Goal: Manage account settings

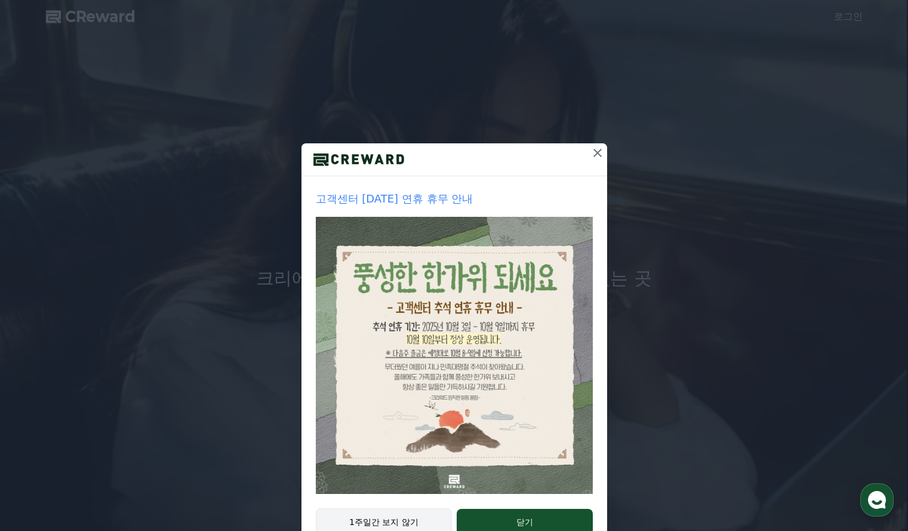
click at [398, 519] on button "1주일간 보지 않기" at bounding box center [384, 521] width 137 height 27
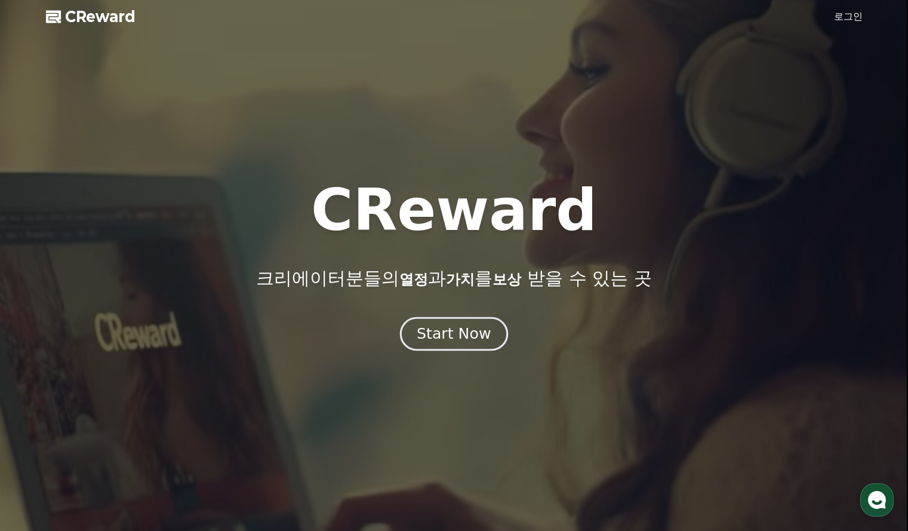
click at [466, 339] on div "Start Now" at bounding box center [454, 334] width 74 height 20
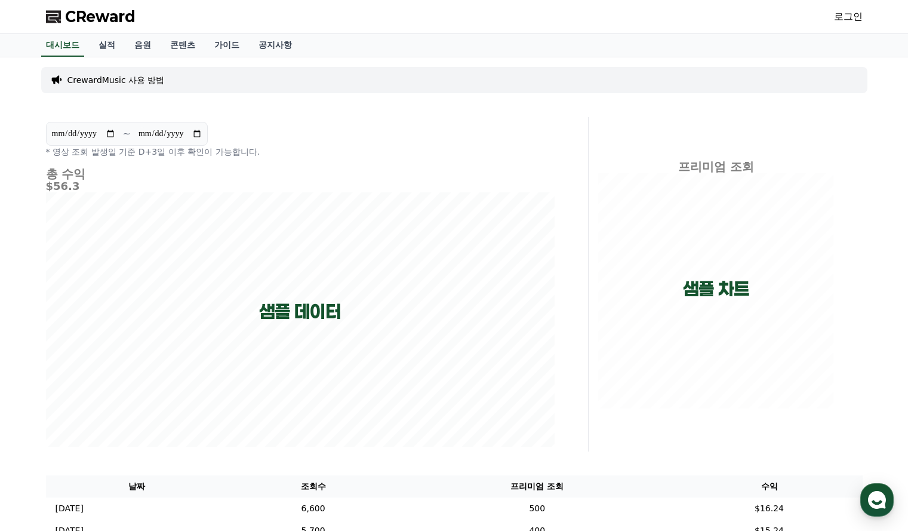
click at [850, 13] on link "로그인" at bounding box center [848, 17] width 29 height 14
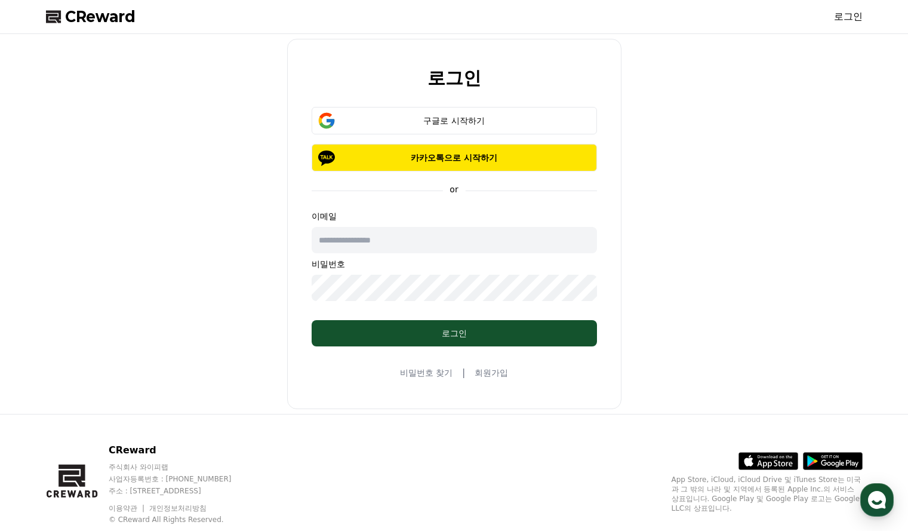
click at [369, 239] on input "text" at bounding box center [454, 240] width 285 height 26
type input "*"
type input "**********"
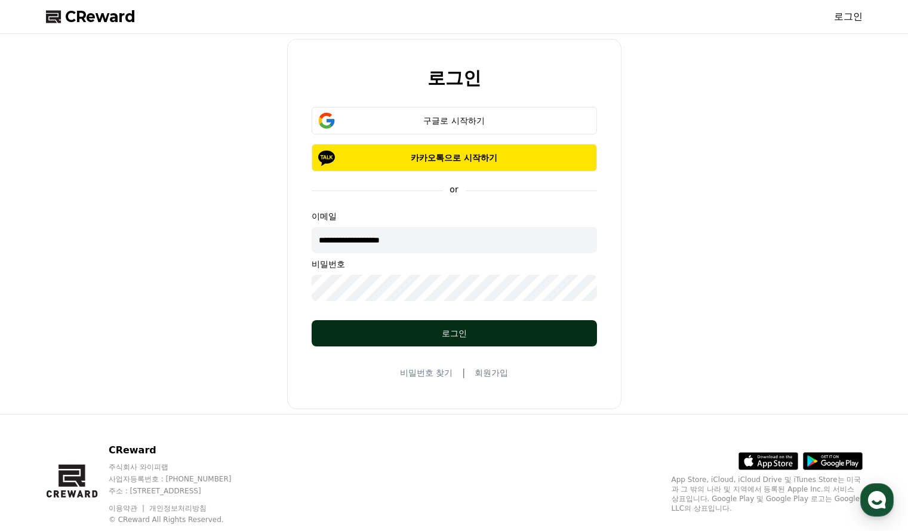
click at [439, 325] on button "로그인" at bounding box center [454, 333] width 285 height 26
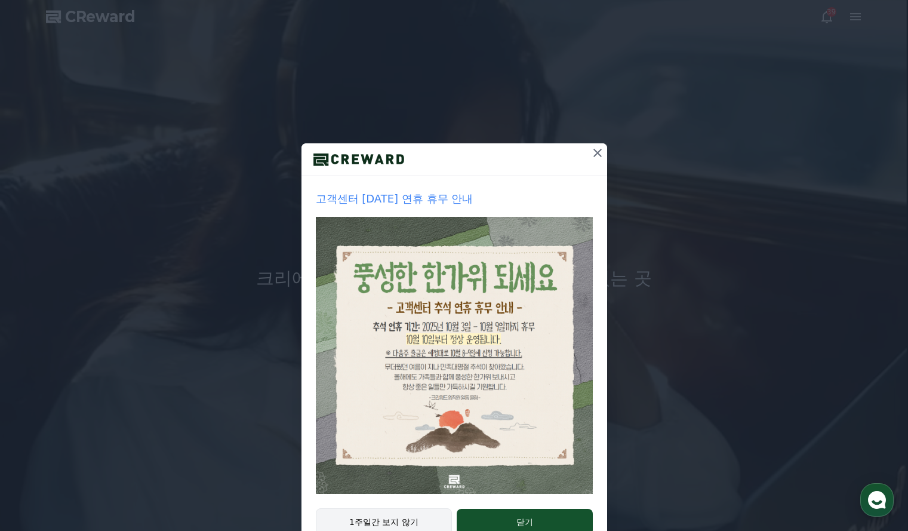
click at [397, 518] on button "1주일간 보지 않기" at bounding box center [384, 521] width 137 height 27
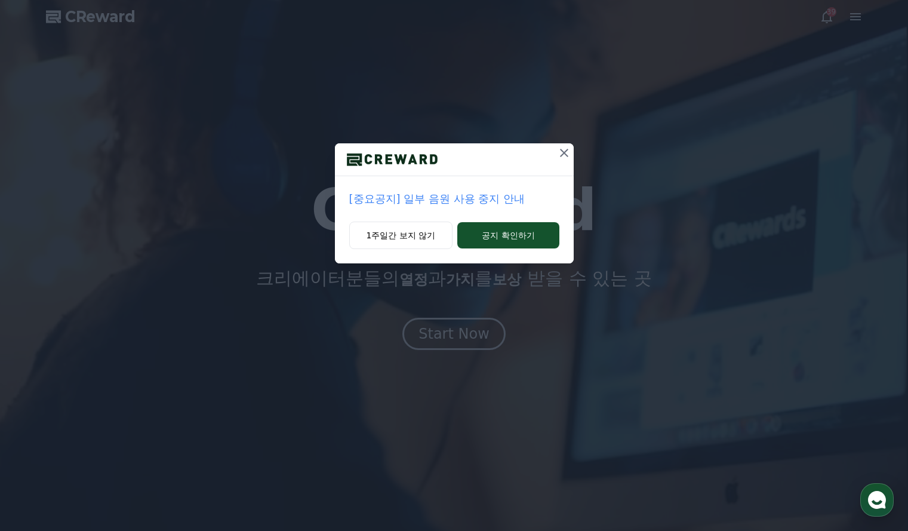
click at [427, 199] on p "[중요공지] 일부 음원 사용 중지 안내" at bounding box center [454, 198] width 210 height 17
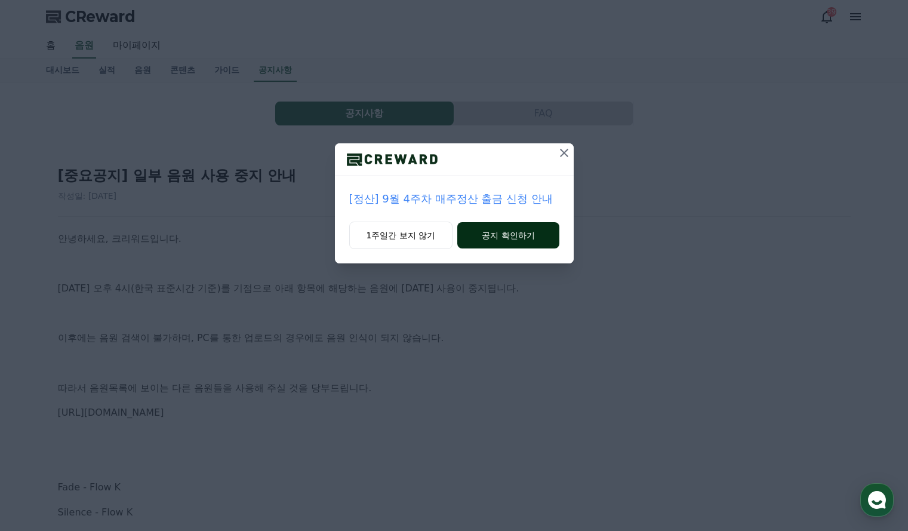
click at [521, 234] on button "공지 확인하기" at bounding box center [507, 235] width 101 height 26
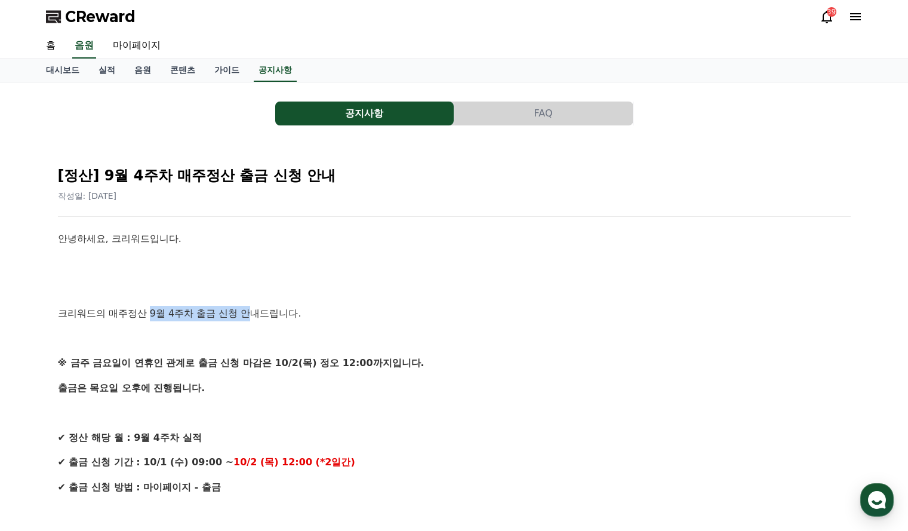
drag, startPoint x: 158, startPoint y: 315, endPoint x: 251, endPoint y: 311, distance: 93.2
click at [251, 311] on p "크리워드의 매주정산 9월 4주차 출금 신청 안내드립니다." at bounding box center [454, 314] width 793 height 16
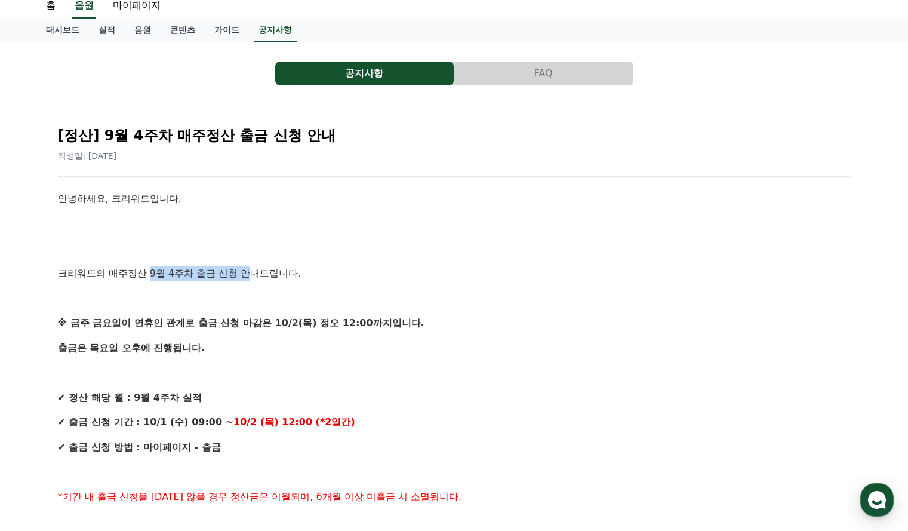
scroll to position [60, 0]
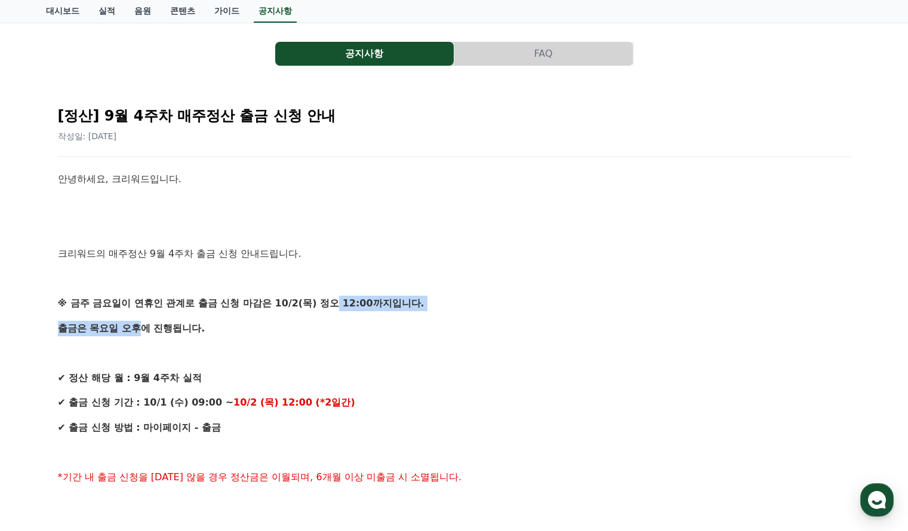
drag, startPoint x: 106, startPoint y: 312, endPoint x: 334, endPoint y: 310, distance: 228.6
click at [264, 350] on p at bounding box center [454, 353] width 793 height 16
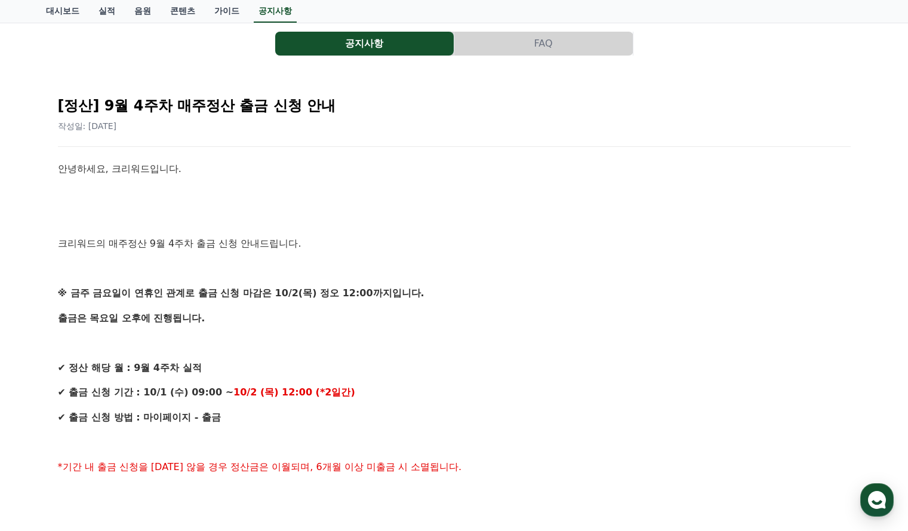
scroll to position [0, 0]
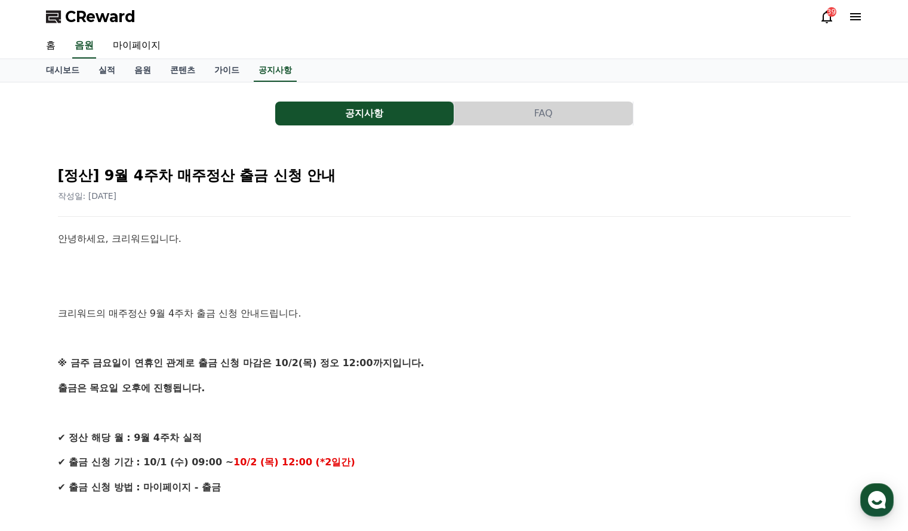
click at [824, 12] on icon at bounding box center [827, 17] width 14 height 14
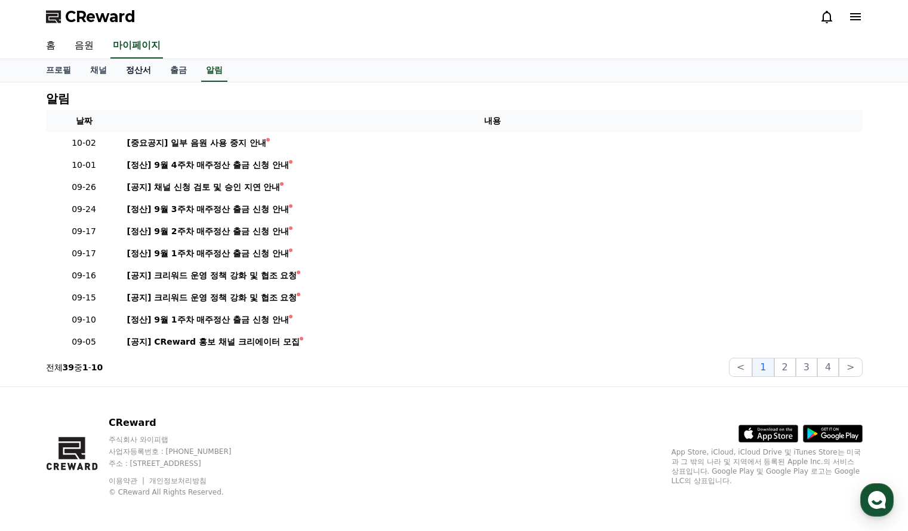
click at [139, 72] on link "정산서" at bounding box center [138, 70] width 44 height 23
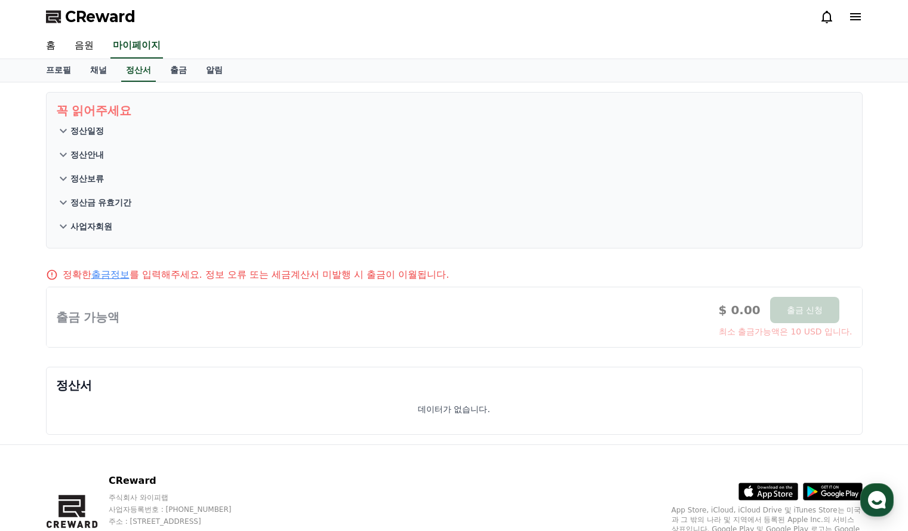
click at [89, 131] on p "정산일정" at bounding box center [86, 131] width 33 height 12
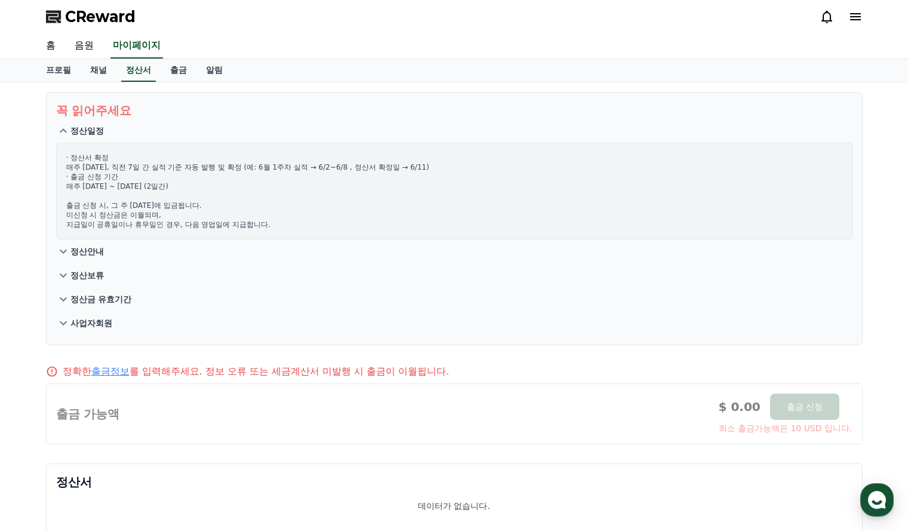
click at [100, 135] on p "정산일정" at bounding box center [86, 131] width 33 height 12
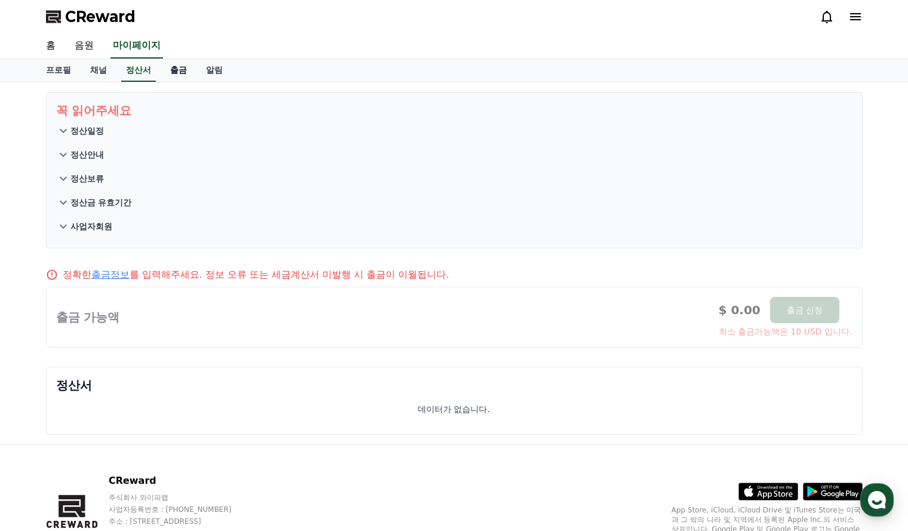
click at [186, 70] on link "출금" at bounding box center [179, 70] width 36 height 23
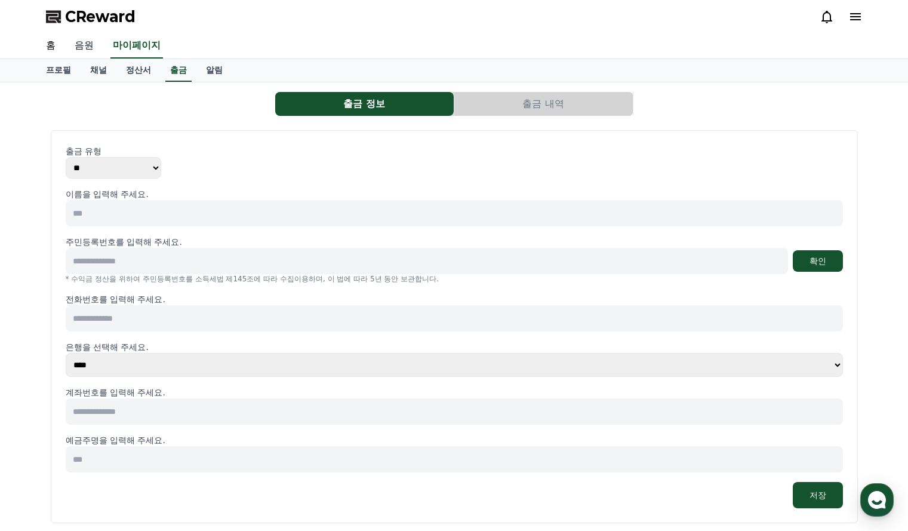
click at [90, 47] on link "음원" at bounding box center [84, 45] width 38 height 25
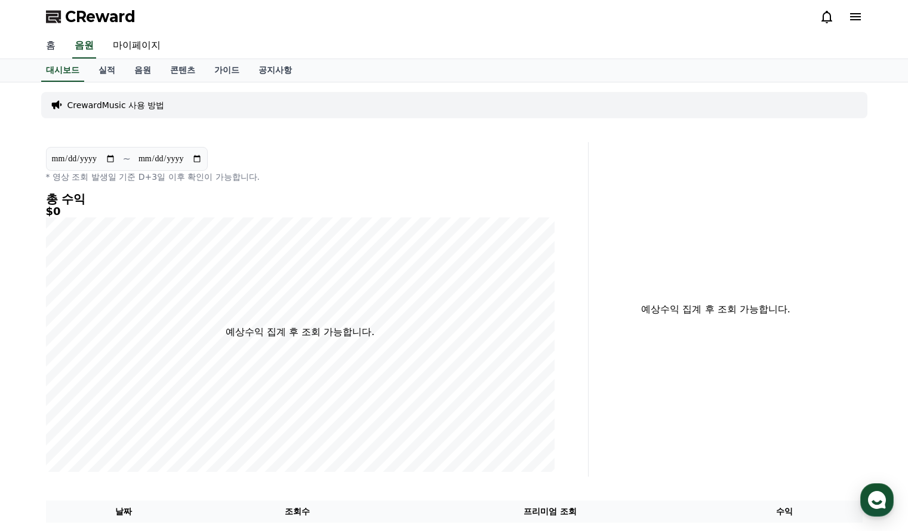
click at [54, 45] on link "홈" at bounding box center [50, 45] width 29 height 25
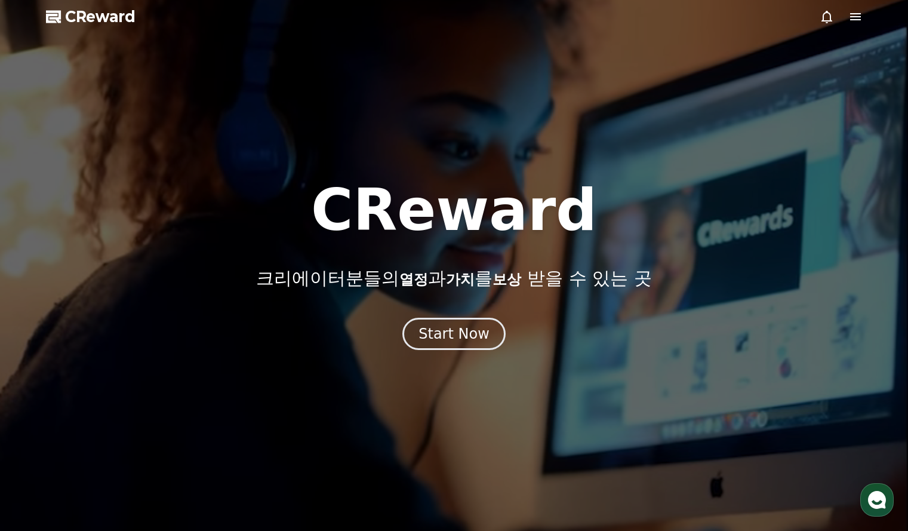
click at [861, 14] on icon at bounding box center [855, 17] width 14 height 14
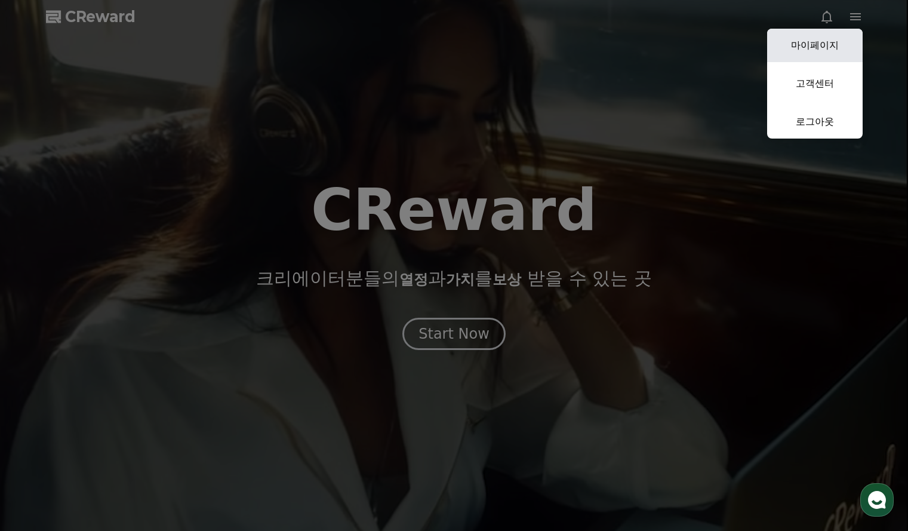
click at [819, 46] on link "마이페이지" at bounding box center [815, 45] width 96 height 33
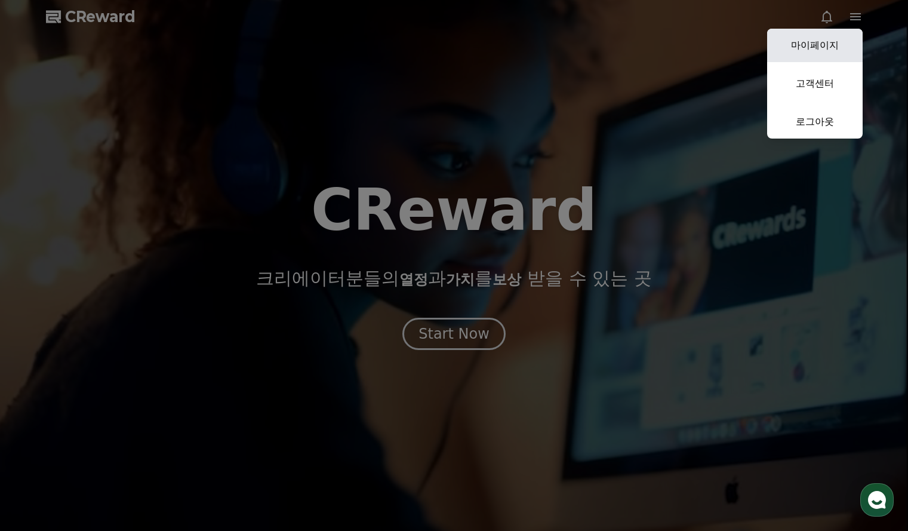
select select "**********"
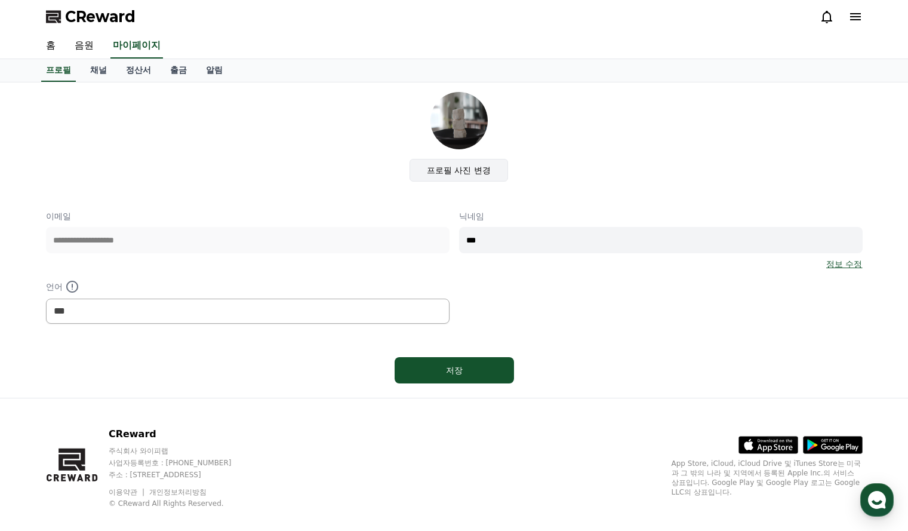
click at [460, 173] on label "프로필 사진 변경" at bounding box center [458, 170] width 98 height 23
click at [0, 0] on input "프로필 사진 변경" at bounding box center [0, 0] width 0 height 0
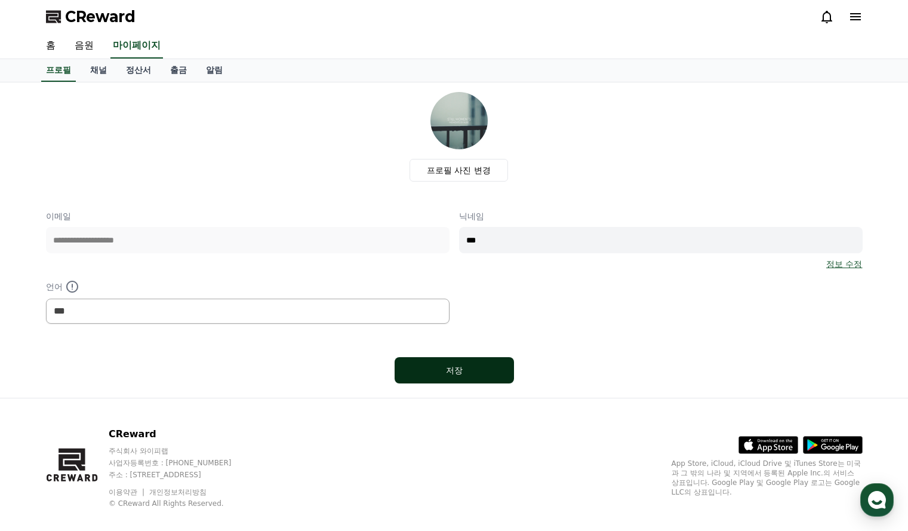
click at [451, 359] on button "저장" at bounding box center [454, 370] width 119 height 26
select select "**********"
click at [103, 75] on link "채널" at bounding box center [99, 70] width 36 height 23
